Goal: Task Accomplishment & Management: Complete application form

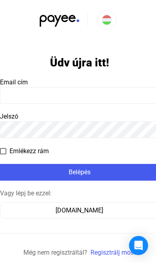
click at [86, 102] on input at bounding box center [79, 95] width 159 height 17
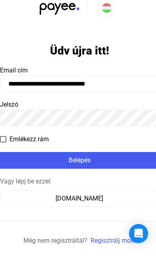
scroll to position [12, 0]
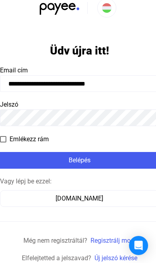
type input "**********"
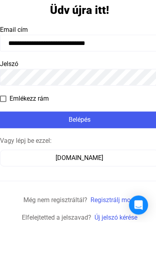
click at [107, 156] on div "Belépés" at bounding box center [79, 161] width 154 height 10
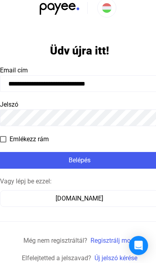
click at [76, 162] on div "Belépés" at bounding box center [79, 161] width 154 height 10
click at [77, 164] on div "Belépés" at bounding box center [79, 161] width 154 height 10
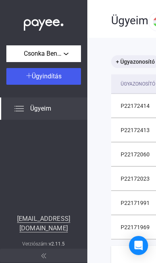
click at [44, 107] on span "Ügyeim" at bounding box center [40, 109] width 21 height 10
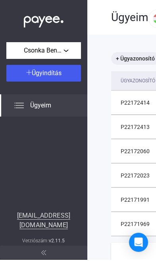
click at [47, 78] on button "Ügyindítás" at bounding box center [43, 76] width 75 height 17
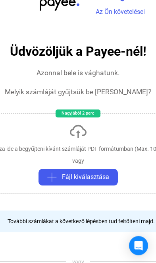
click at [101, 177] on span "Fájl kiválasztása" at bounding box center [85, 177] width 47 height 10
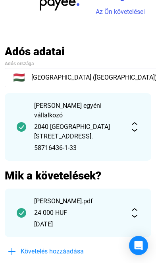
click at [138, 123] on img at bounding box center [135, 127] width 10 height 10
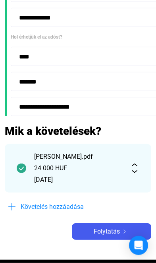
scroll to position [203, 0]
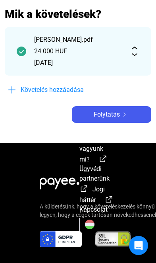
click at [124, 117] on img at bounding box center [125, 115] width 10 height 4
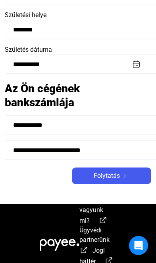
click at [124, 178] on img at bounding box center [125, 176] width 10 height 4
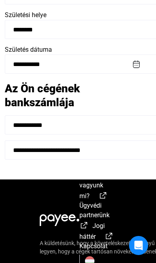
scroll to position [195, 0]
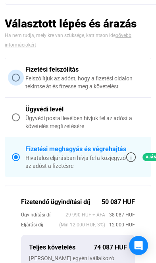
click at [21, 81] on span "Fizetési felszólítás Felszólítjuk az adóst, hogy a fizetési oldalon tekintse át…" at bounding box center [82, 77] width 125 height 25
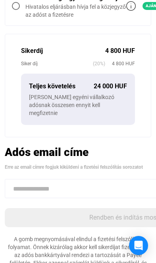
scroll to position [293, 0]
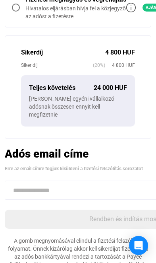
click at [37, 190] on input at bounding box center [124, 190] width 239 height 19
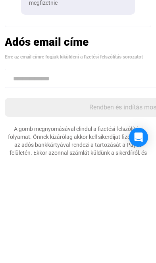
click at [52, 177] on input at bounding box center [124, 186] width 239 height 19
paste input "**********"
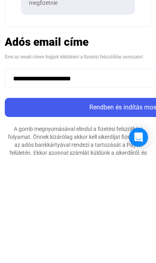
type input "**********"
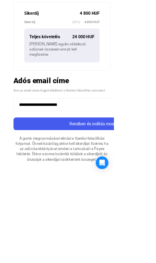
scroll to position [319, 0]
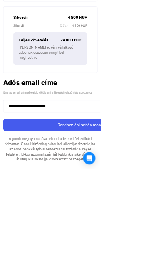
click at [95, 191] on div "Rendben és indítás most" at bounding box center [124, 194] width 234 height 10
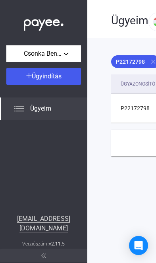
click at [45, 77] on span "Ügyindítás" at bounding box center [47, 76] width 30 height 8
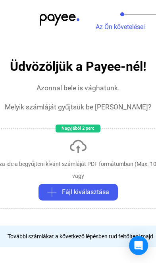
click at [84, 193] on span "Fájl kiválasztása" at bounding box center [85, 192] width 47 height 10
click at [86, 190] on span "Fájl kiválasztása" at bounding box center [85, 192] width 47 height 10
click at [68, 191] on span "Fájl kiválasztása" at bounding box center [85, 192] width 47 height 10
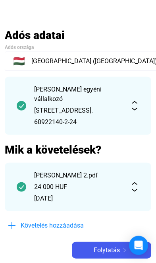
scroll to position [31, 0]
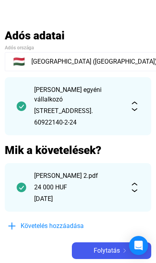
click at [135, 103] on img at bounding box center [135, 106] width 10 height 10
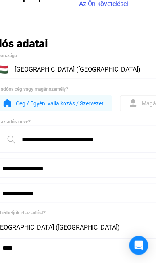
click at [138, 103] on img at bounding box center [134, 104] width 10 height 10
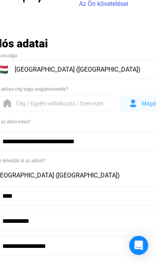
scroll to position [23, 17]
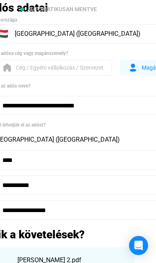
click at [117, 115] on input "**********" at bounding box center [113, 105] width 239 height 19
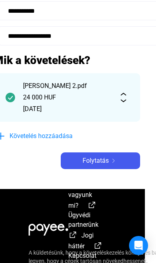
scroll to position [231, 11]
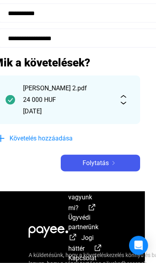
type input "**********"
click at [110, 165] on img at bounding box center [114, 163] width 10 height 4
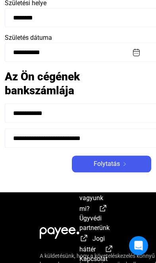
click at [125, 166] on img at bounding box center [125, 164] width 10 height 4
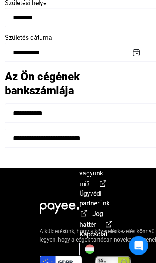
scroll to position [207, 0]
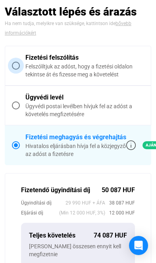
click at [15, 68] on span at bounding box center [16, 66] width 8 height 8
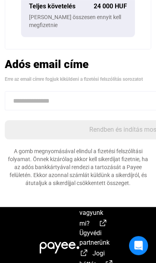
scroll to position [371, 0]
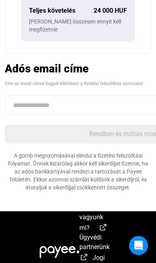
click at [89, 109] on input at bounding box center [124, 105] width 239 height 19
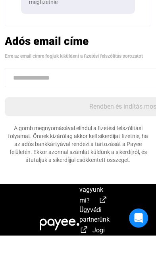
click at [80, 96] on input at bounding box center [124, 105] width 239 height 19
paste input "**********"
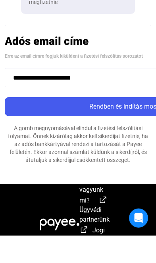
type input "**********"
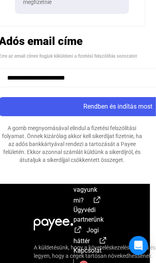
click at [135, 103] on div "Rendben és indítás most" at bounding box center [118, 107] width 234 height 10
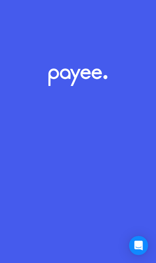
scroll to position [44, 0]
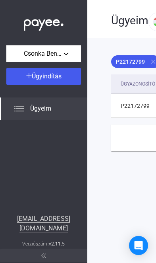
click at [51, 115] on div "Ügyeim" at bounding box center [44, 109] width 88 height 22
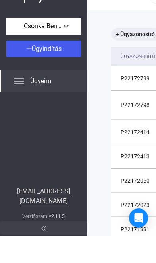
scroll to position [27, 0]
